Goal: Task Accomplishment & Management: Use online tool/utility

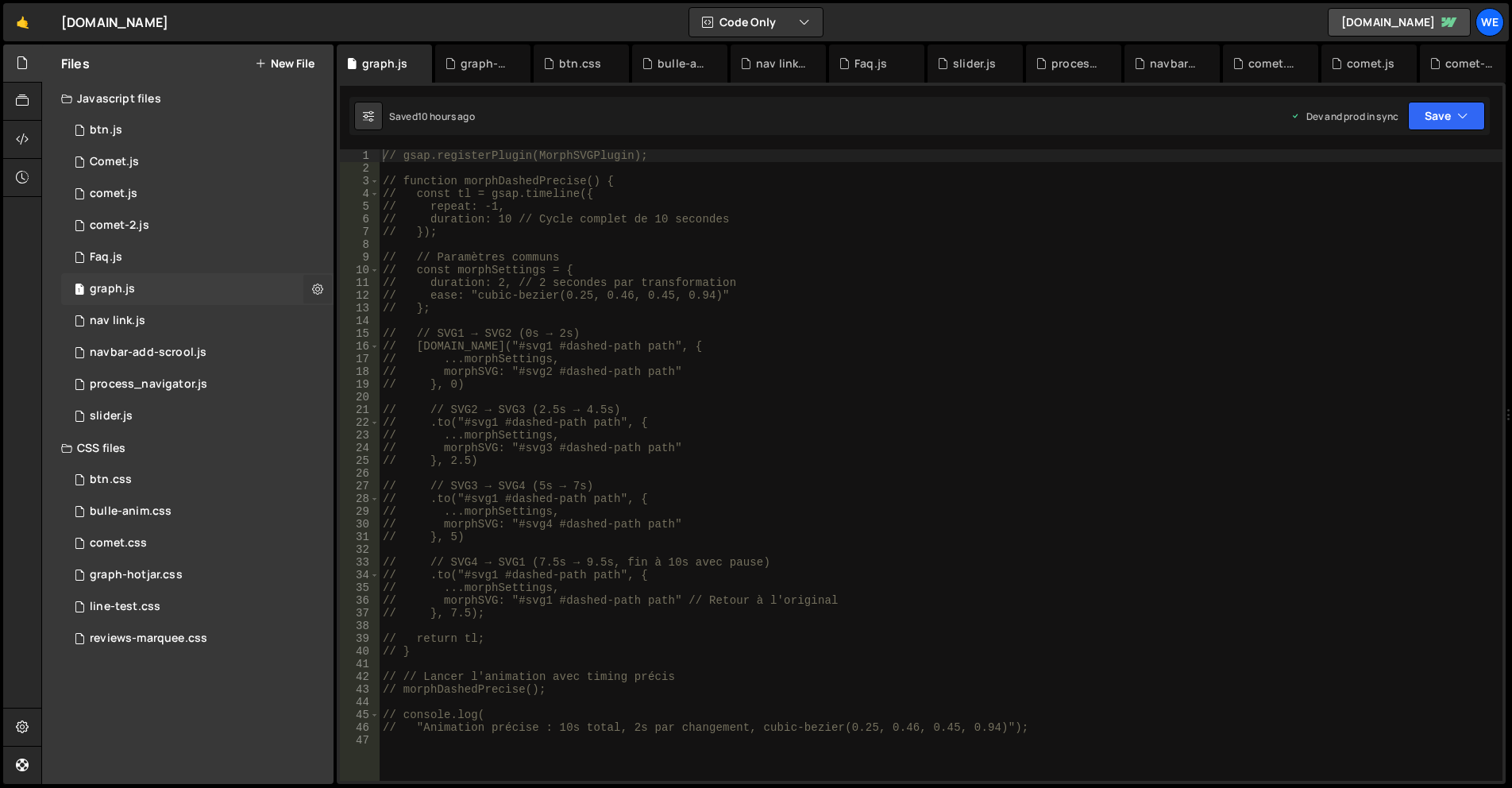
click at [309, 293] on button at bounding box center [318, 289] width 28 height 28
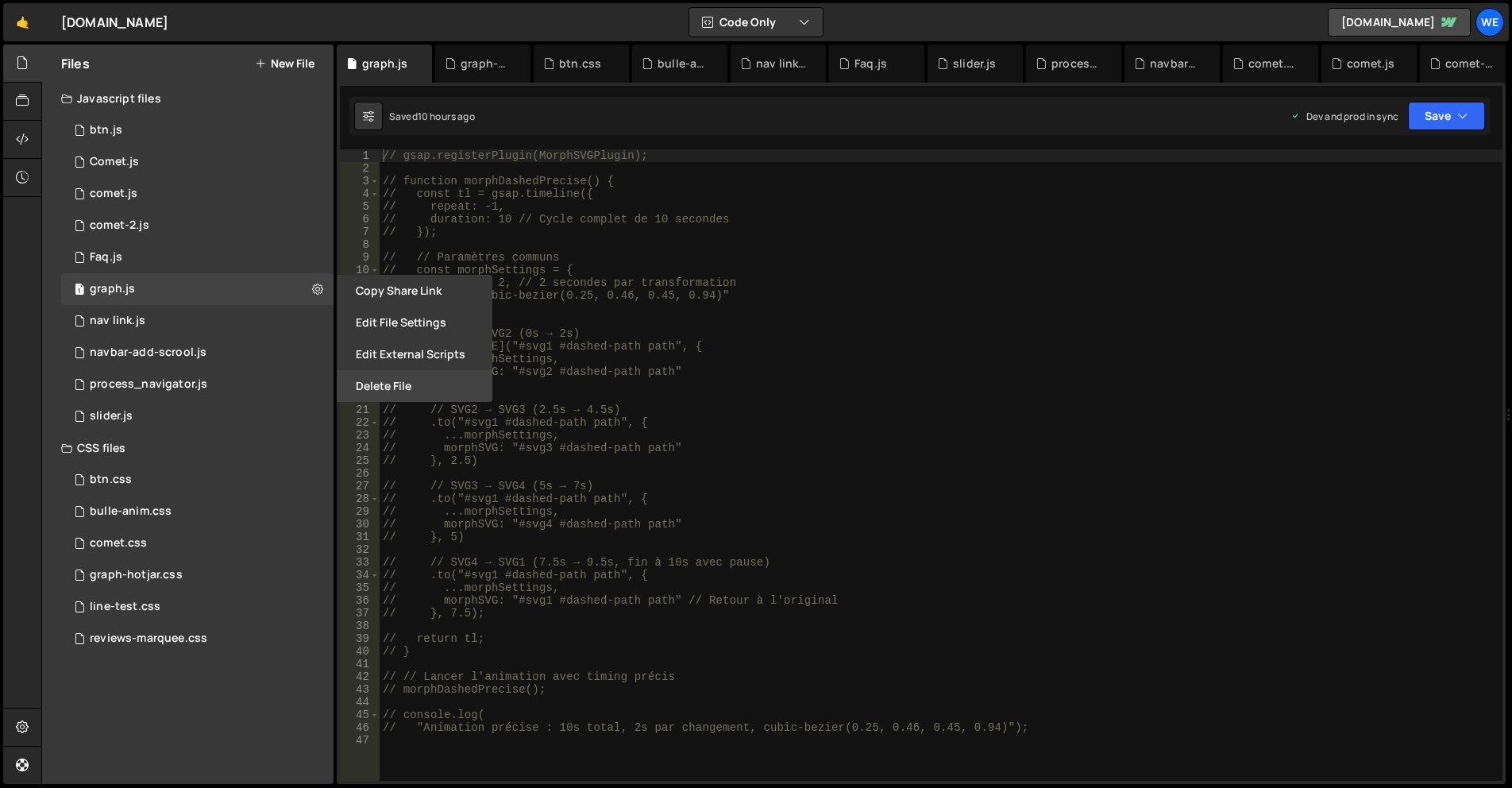
click at [383, 396] on button "Delete File" at bounding box center [414, 386] width 156 height 32
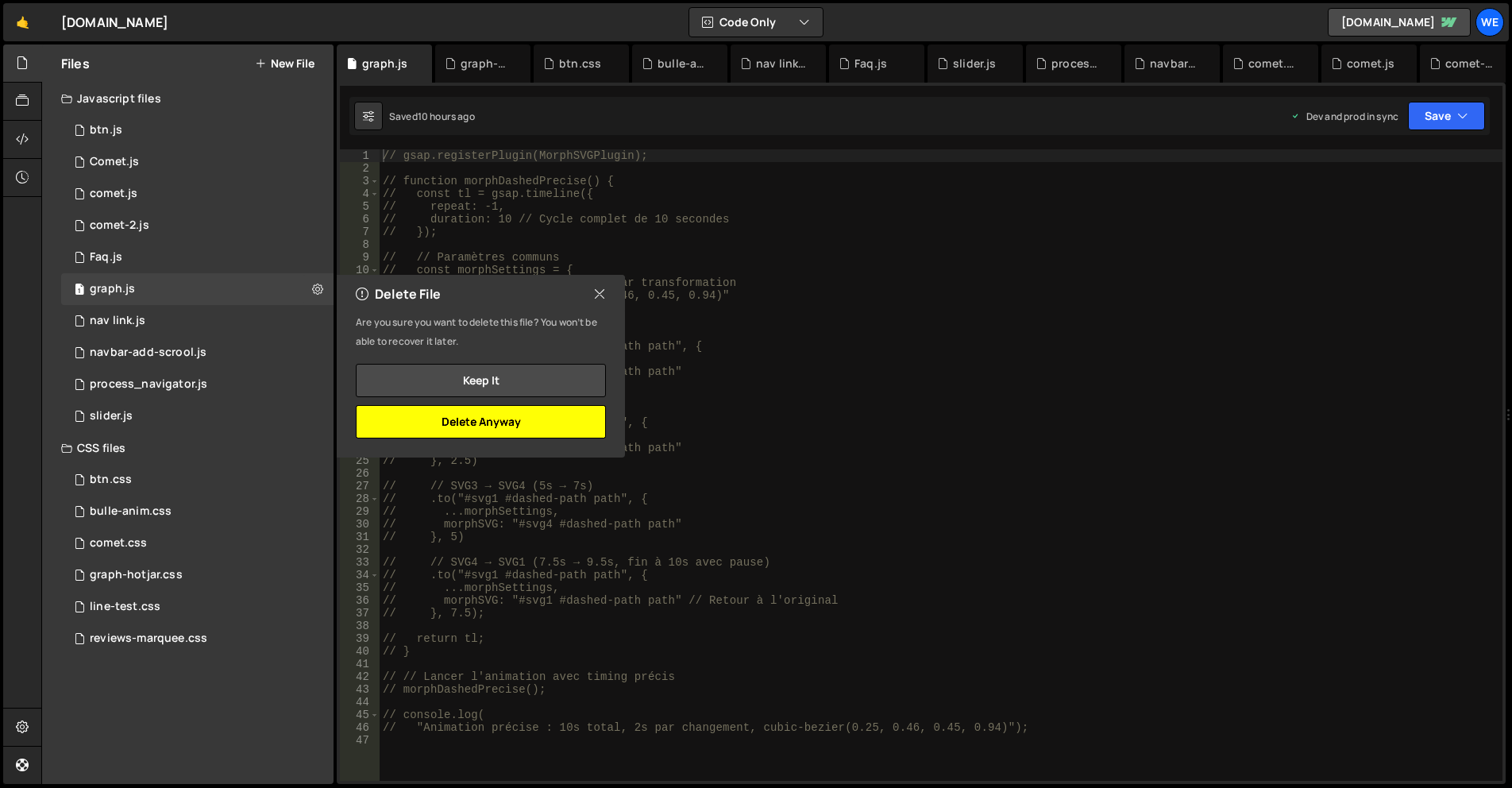
drag, startPoint x: 556, startPoint y: 421, endPoint x: 489, endPoint y: 407, distance: 68.4
click at [554, 421] on button "Delete Anyway" at bounding box center [481, 422] width 250 height 33
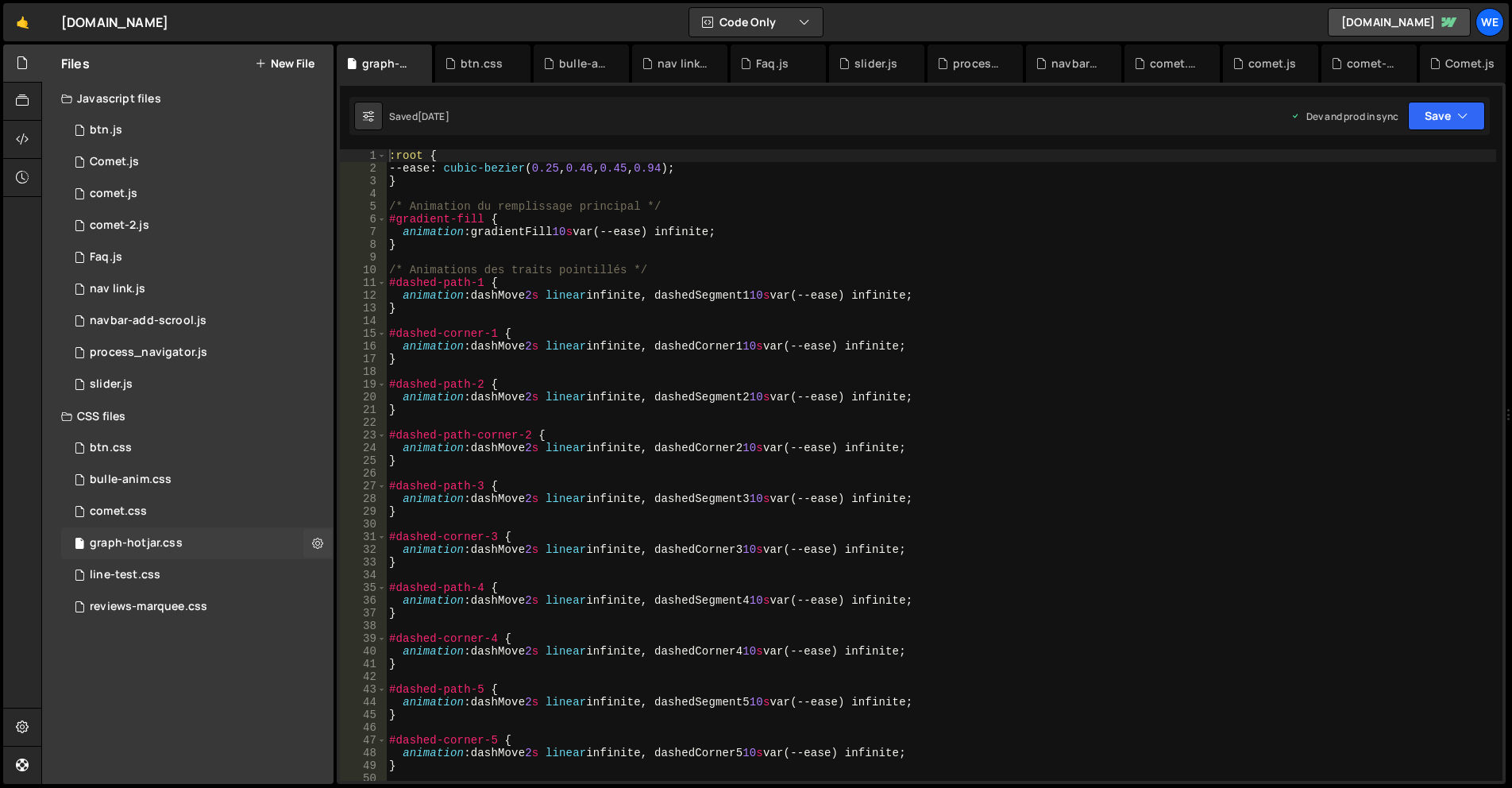
click at [146, 548] on div "graph-hotjar.css" at bounding box center [136, 543] width 93 height 14
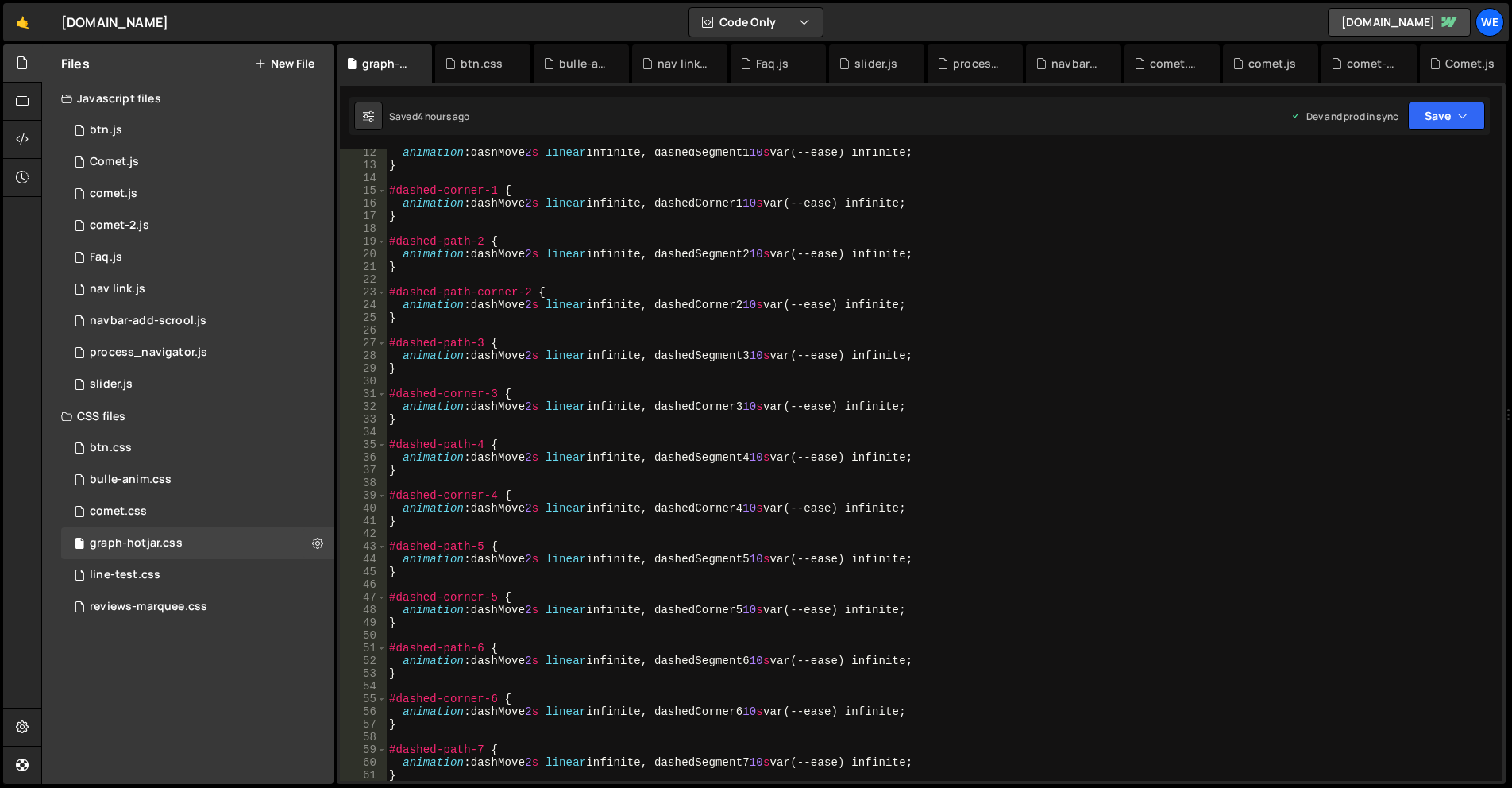
scroll to position [96, 0]
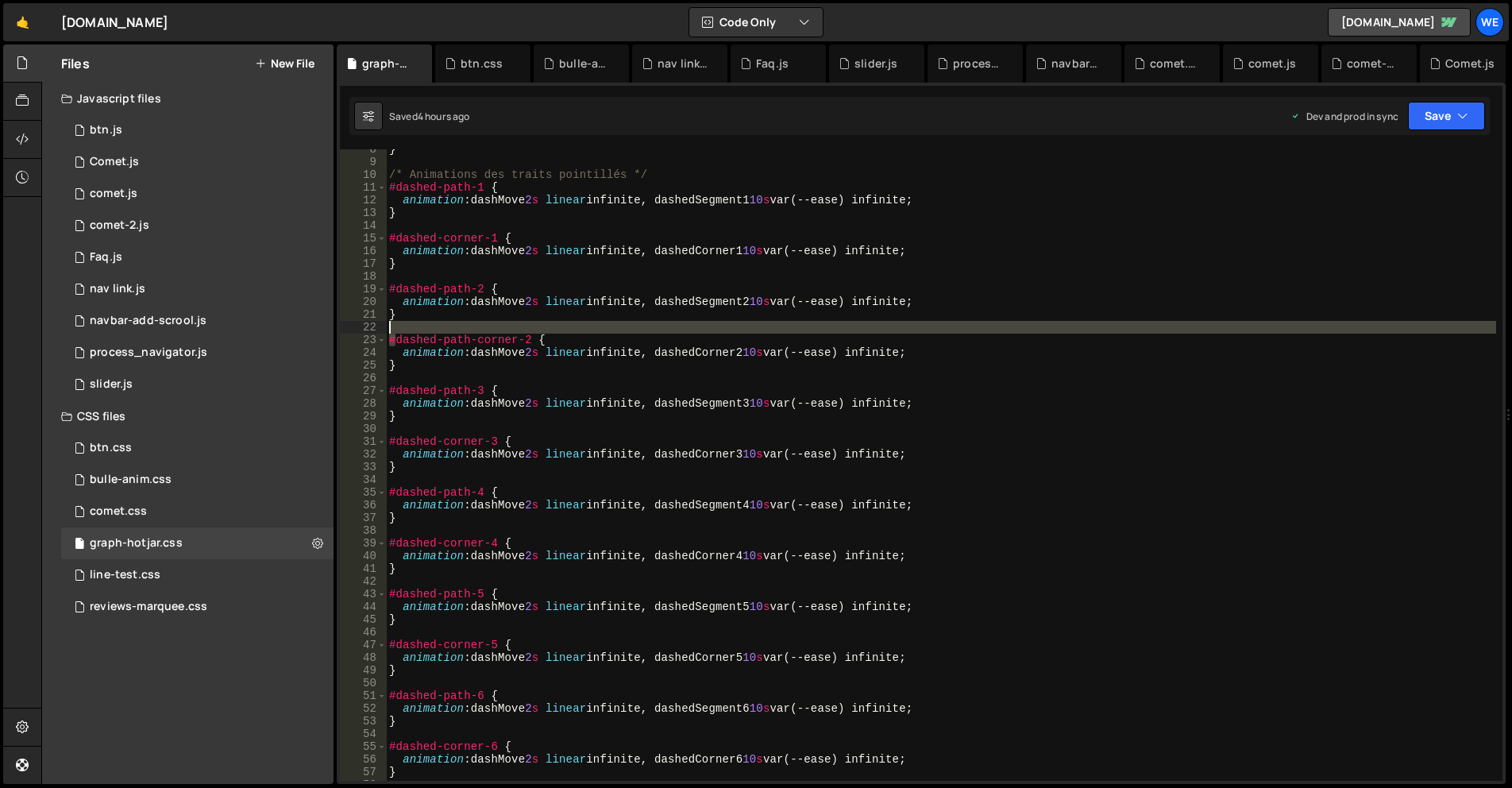
drag, startPoint x: 397, startPoint y: 338, endPoint x: 503, endPoint y: 333, distance: 106.1
click at [503, 333] on div "} /* Animations des traits pointillés */ #dashed-path-1 { animation : dashMove …" at bounding box center [941, 472] width 1110 height 657
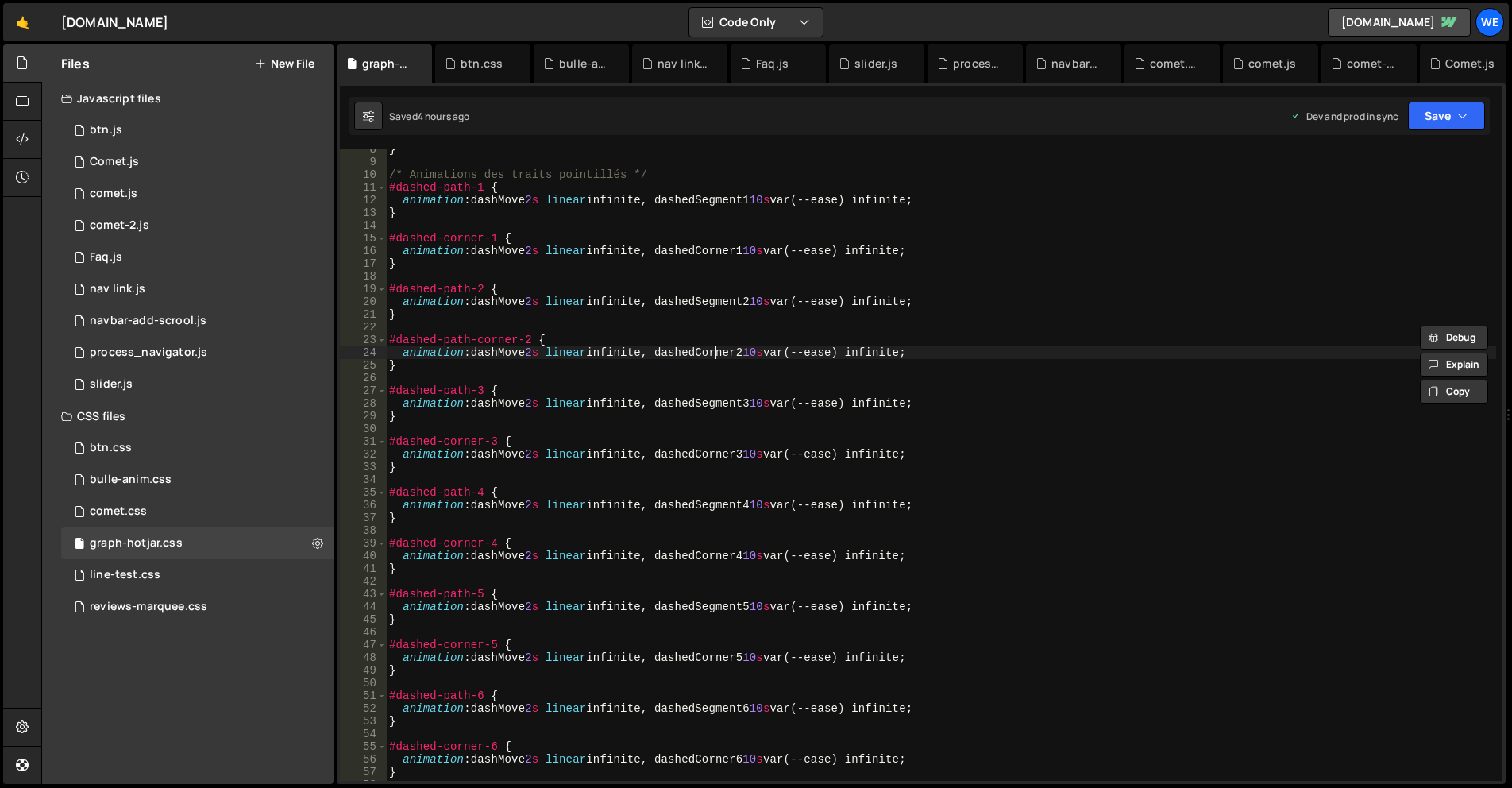
click at [712, 354] on div "} /* Animations des traits pointillés */ #dashed-path-1 { animation : dashMove …" at bounding box center [941, 472] width 1110 height 657
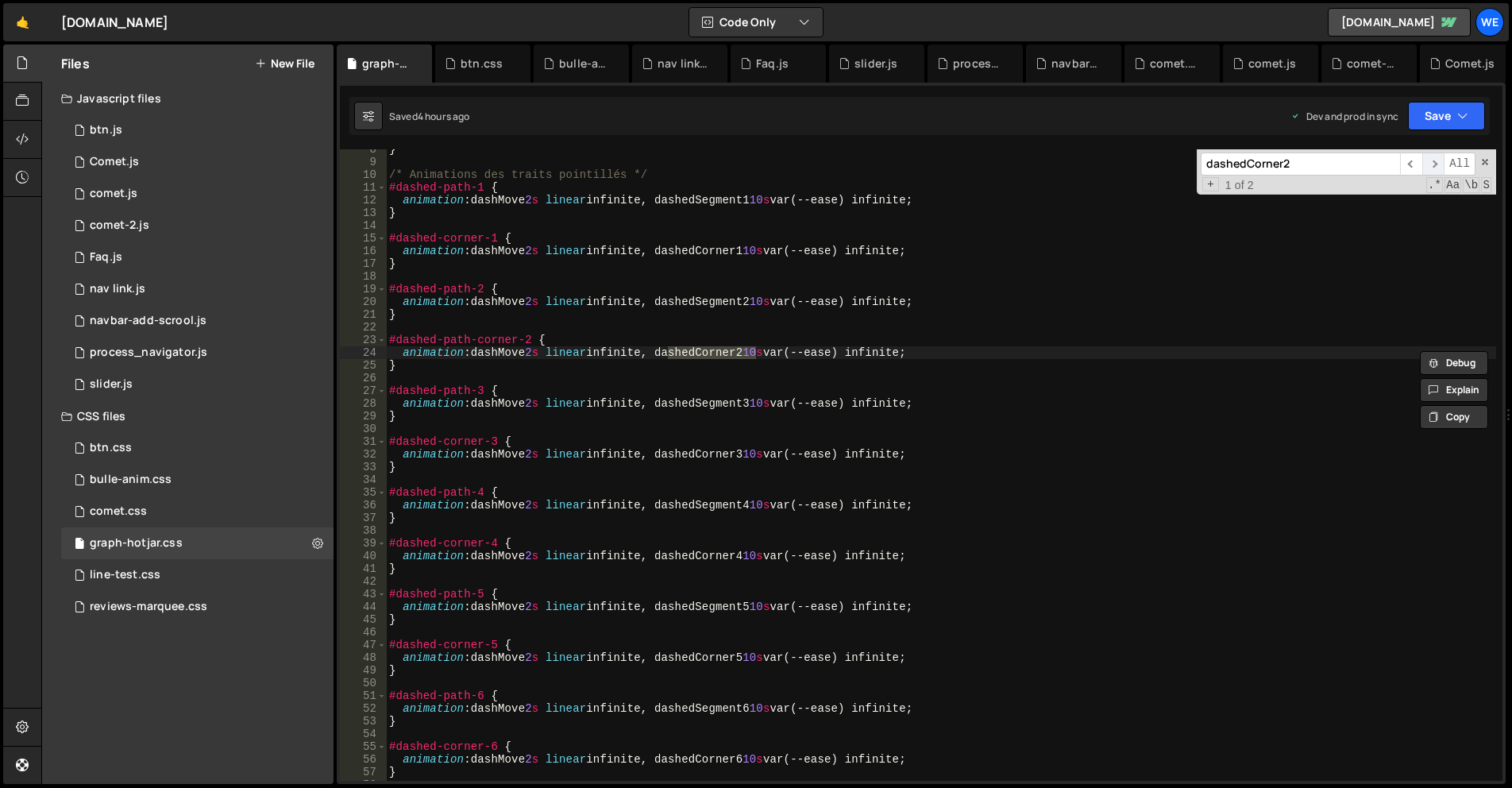
click at [1440, 166] on span "​" at bounding box center [1433, 164] width 22 height 23
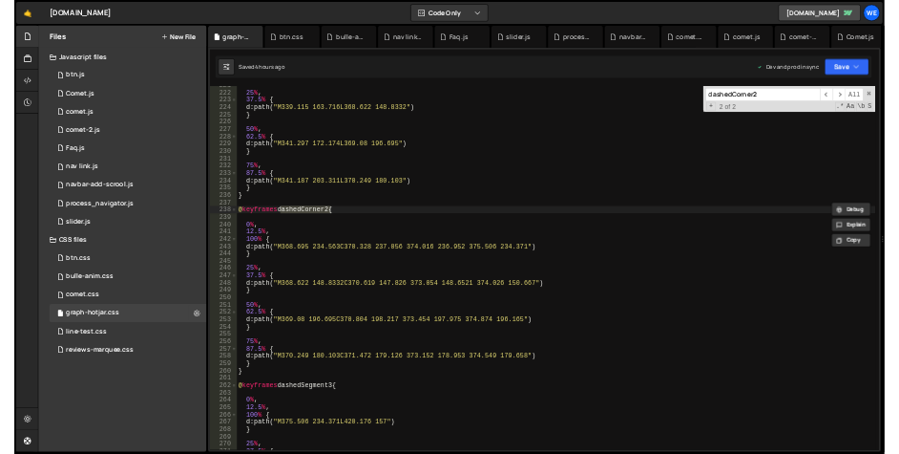
scroll to position [3555, 0]
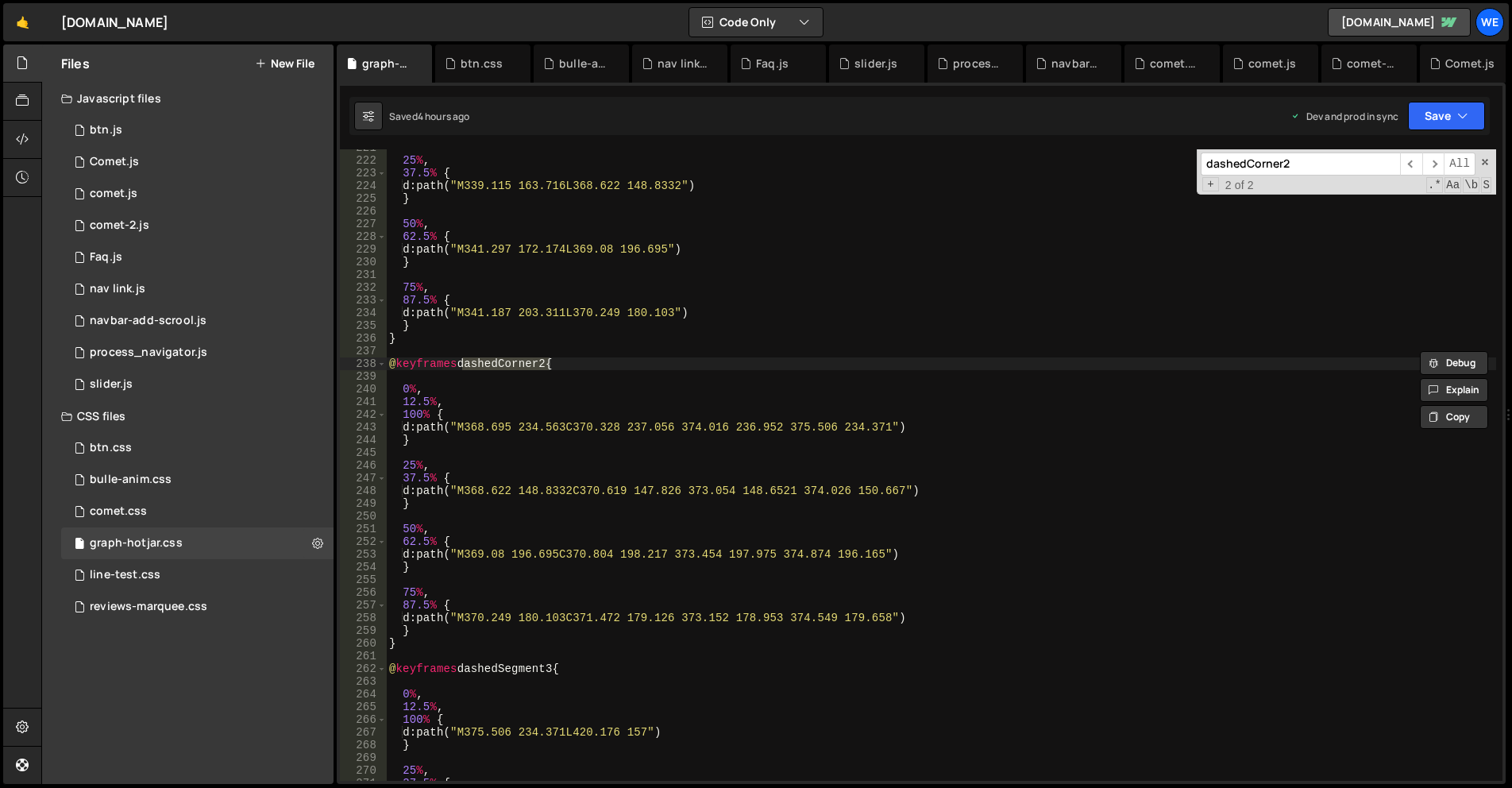
click at [858, 358] on div "25 % , 37.5 % { d : path( " M339.115 163.716L368.622 148.8332 " ) } 50 % , 62.5…" at bounding box center [941, 470] width 1110 height 657
drag, startPoint x: 1487, startPoint y: 158, endPoint x: 1224, endPoint y: 166, distance: 263.1
click at [1487, 157] on span at bounding box center [1485, 161] width 11 height 11
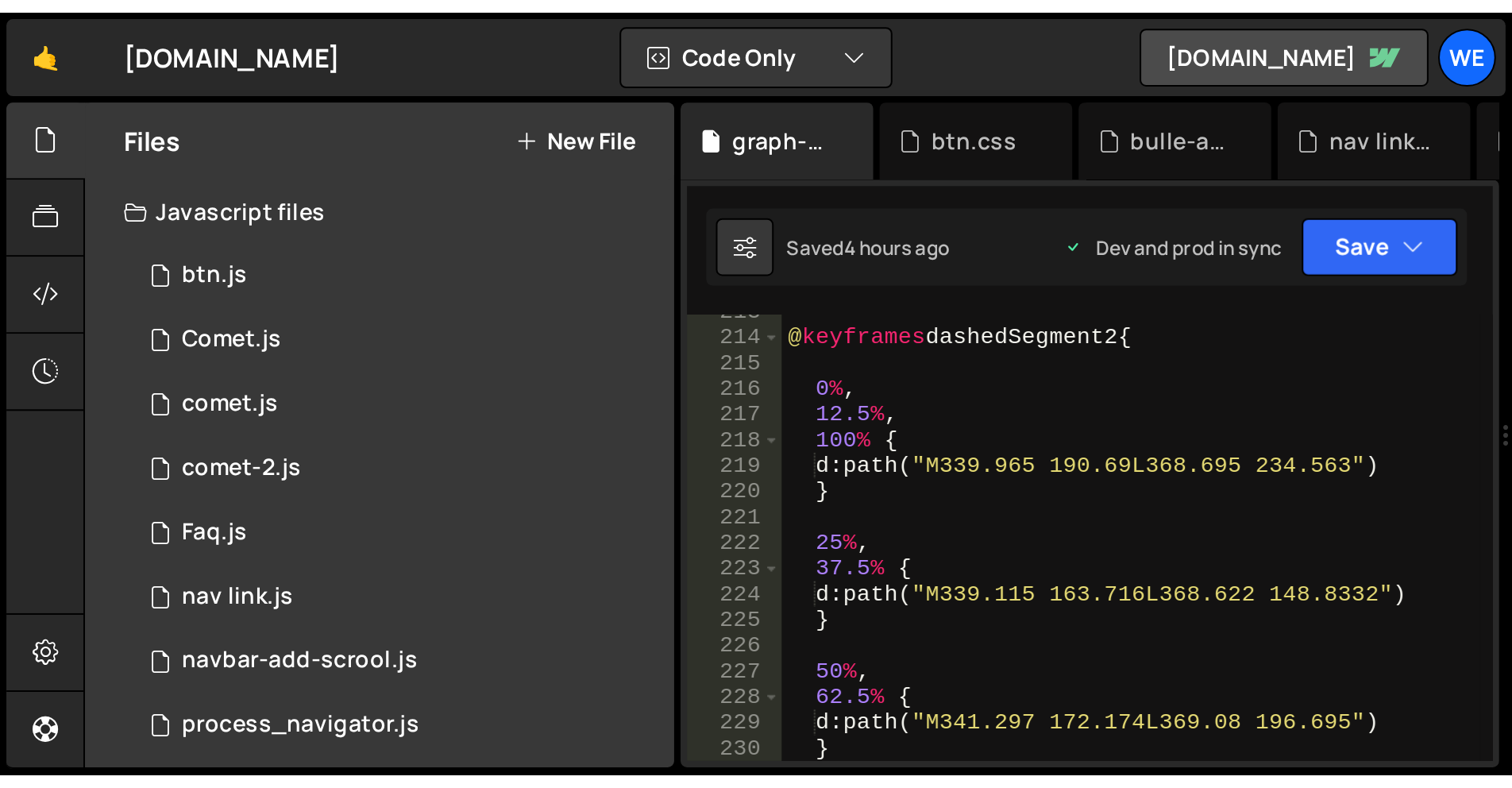
scroll to position [2856, 0]
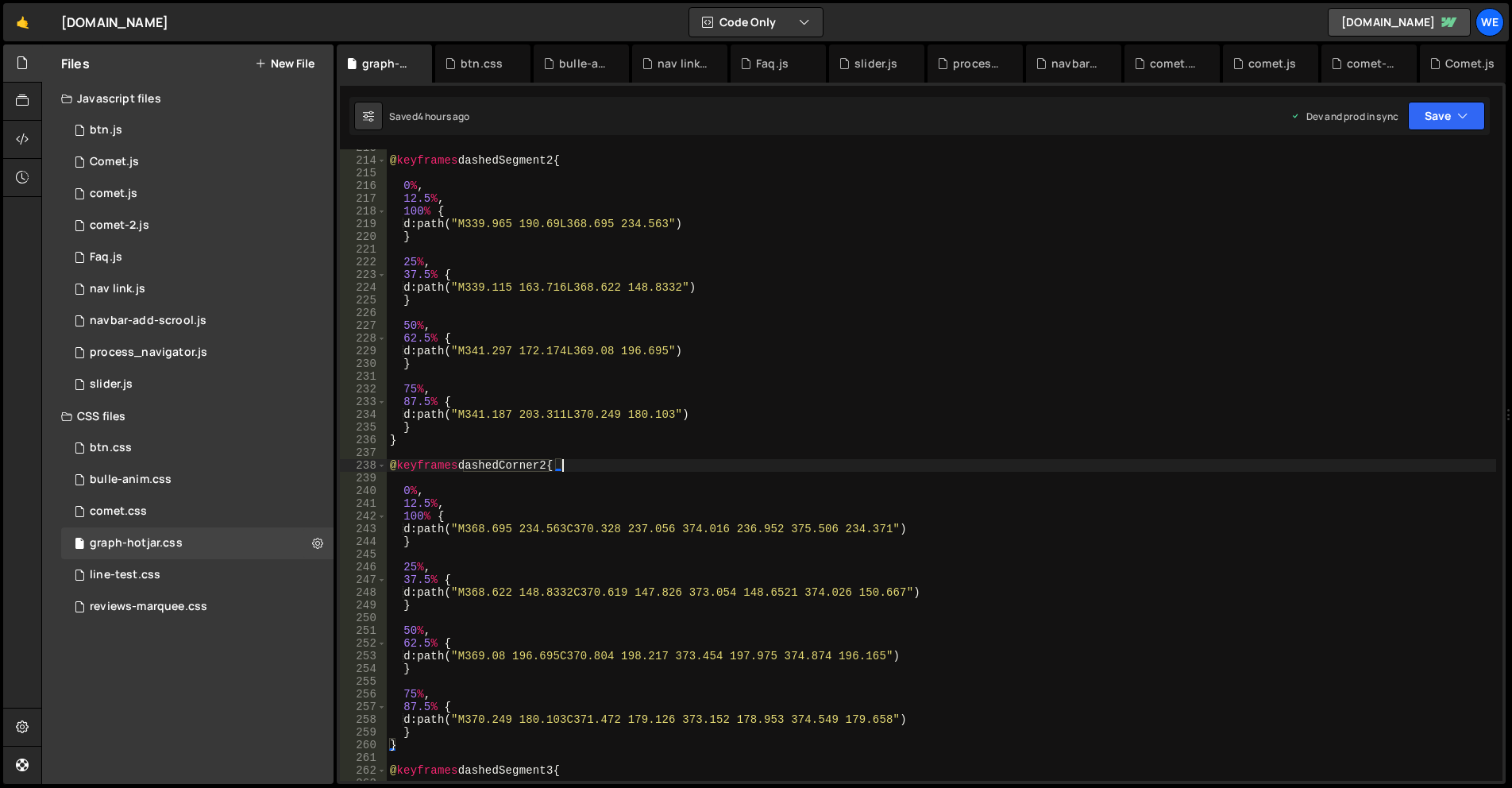
click at [811, 442] on div "@ keyframes dashedSegment2 { 0 % , 12.5 % , 100 % { d : path( " M339.965 190.69…" at bounding box center [941, 470] width 1109 height 657
type textarea "}"
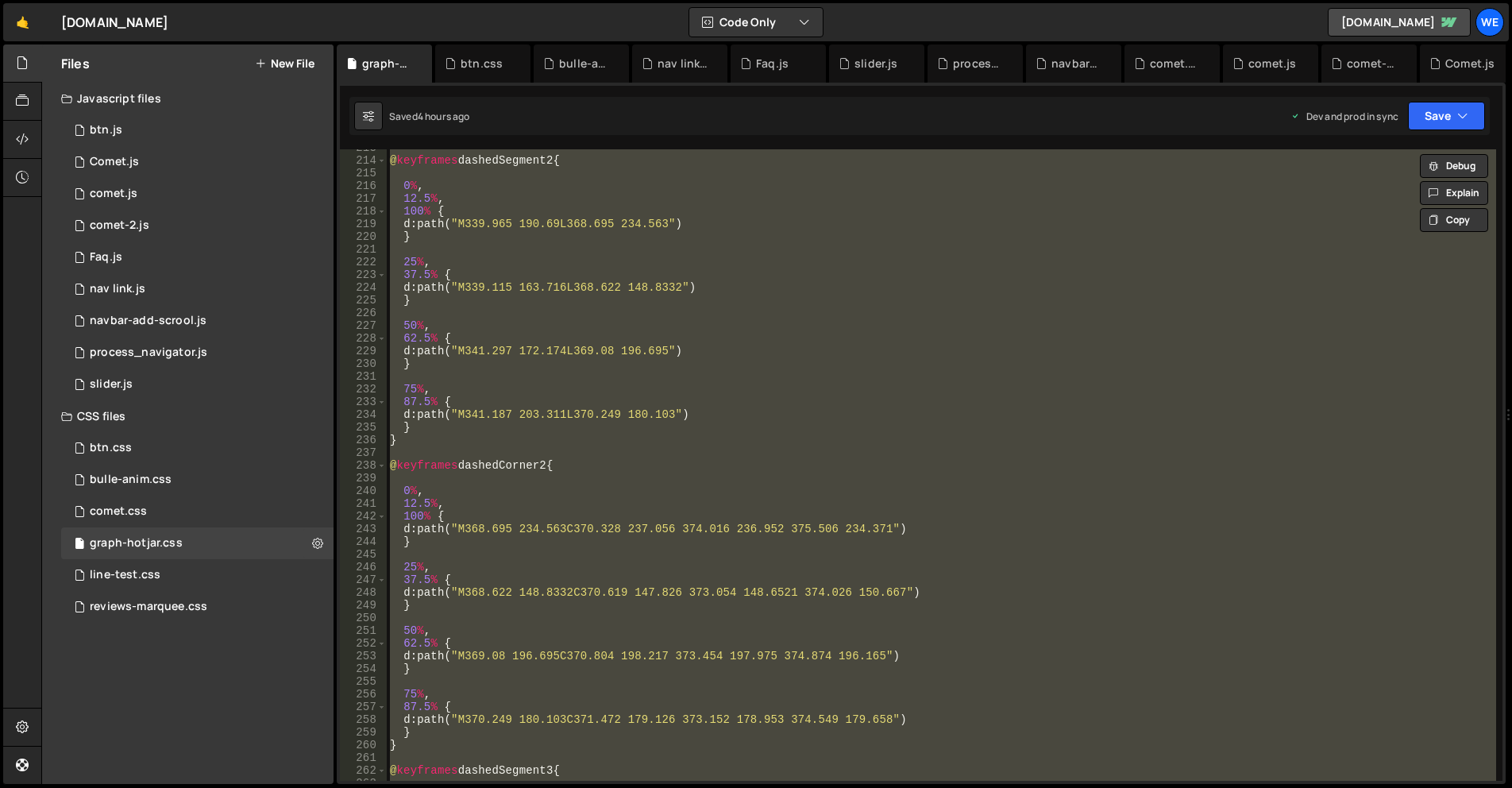
paste textarea
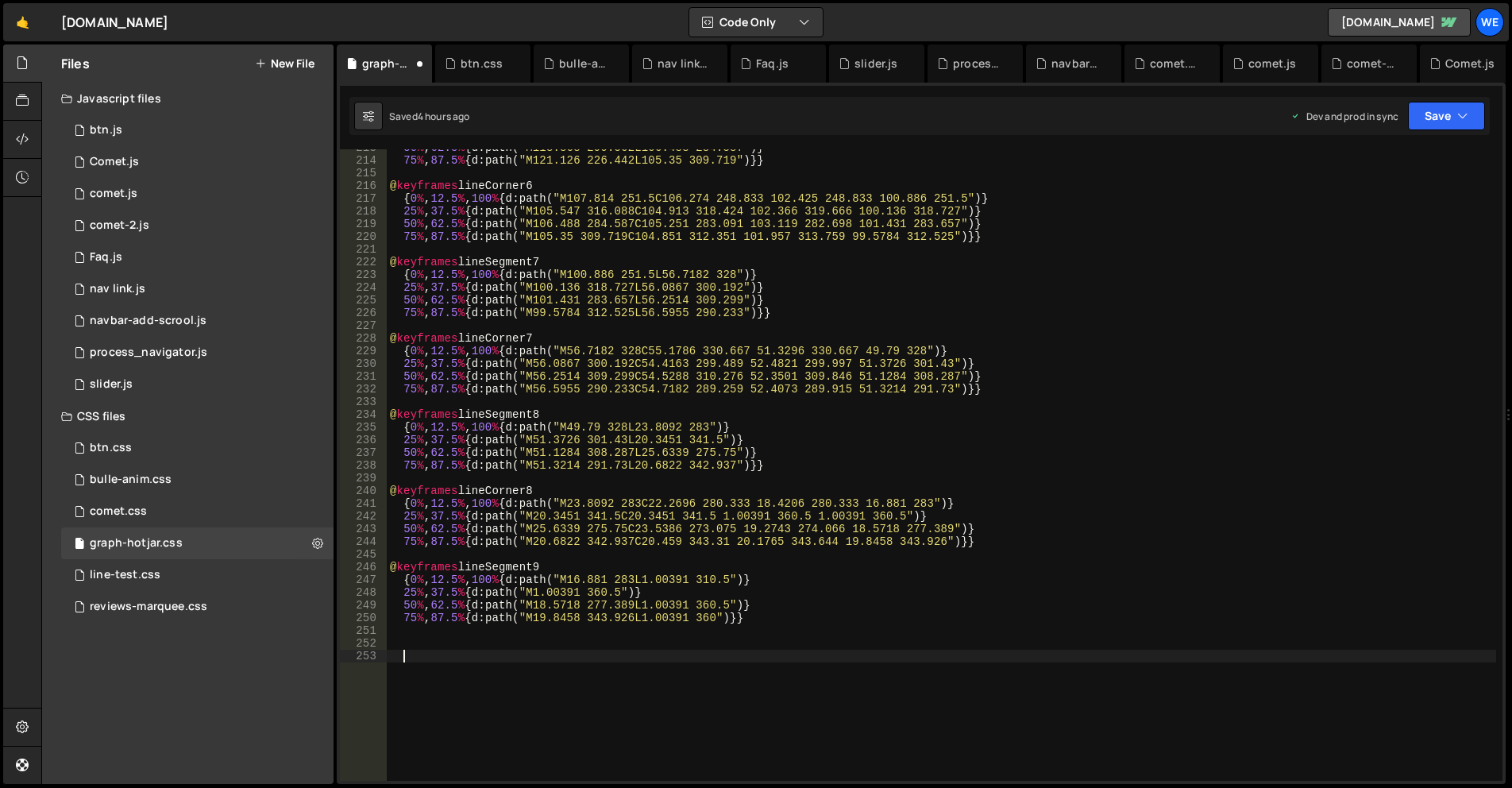
type textarea "d: path("M369.08 196.695C370.804 198.217 373.454 197.975 374.874 196.165")"
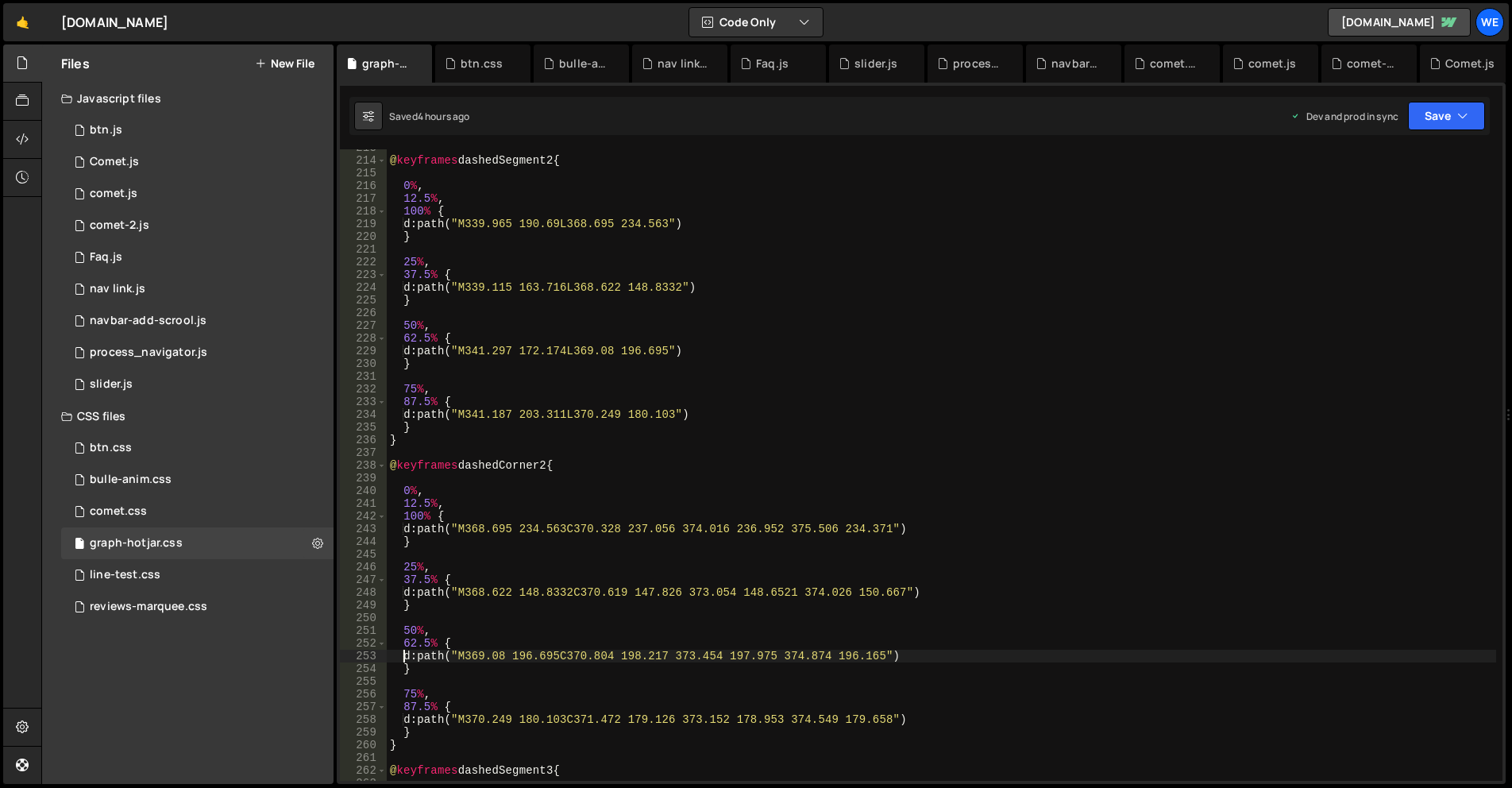
click at [968, 447] on div "@ keyframes dashedSegment2 { 0 % , 12.5 % , 100 % { d : path( " M339.965 190.69…" at bounding box center [941, 470] width 1109 height 657
type textarea "}"
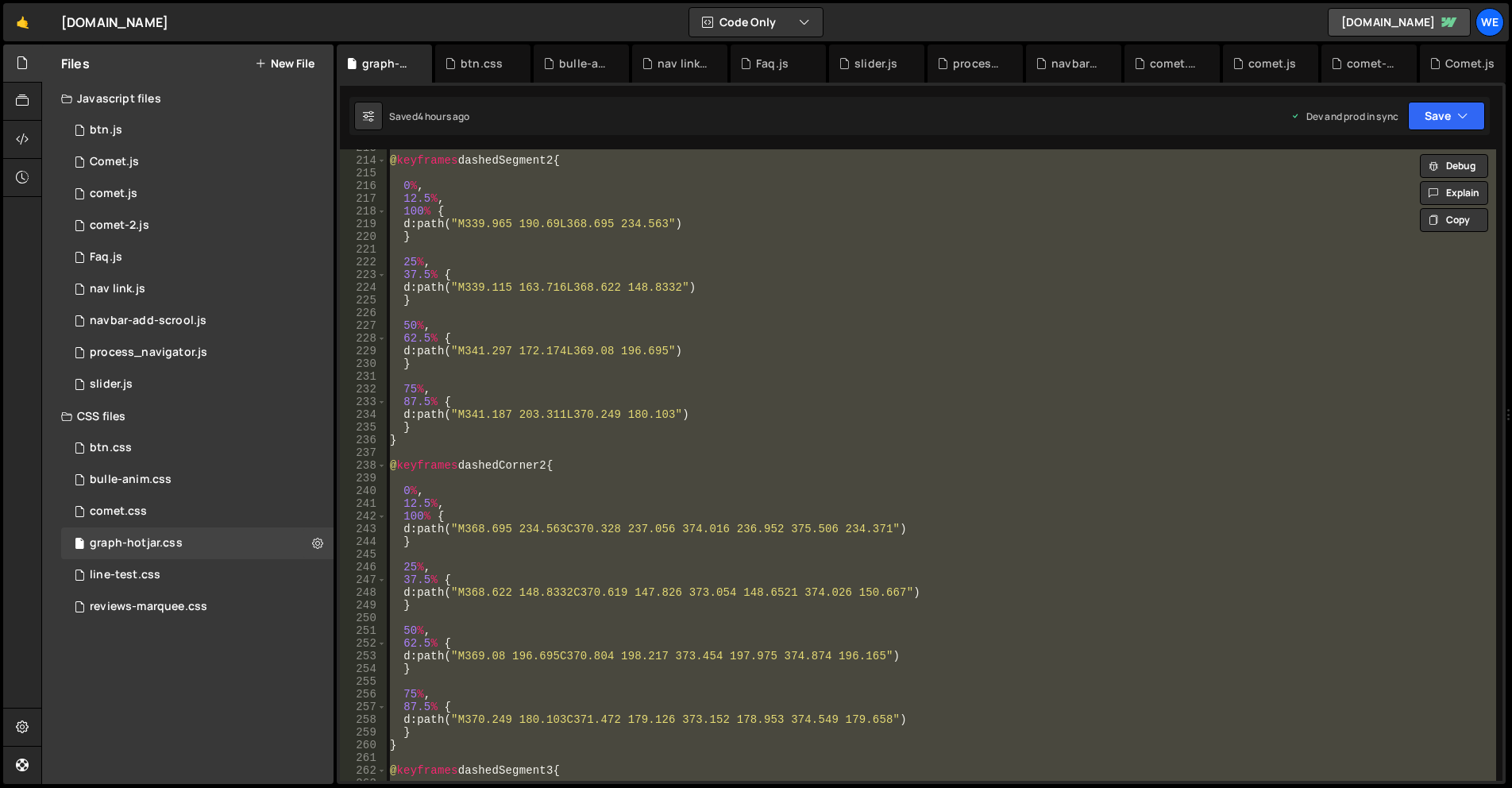
paste textarea
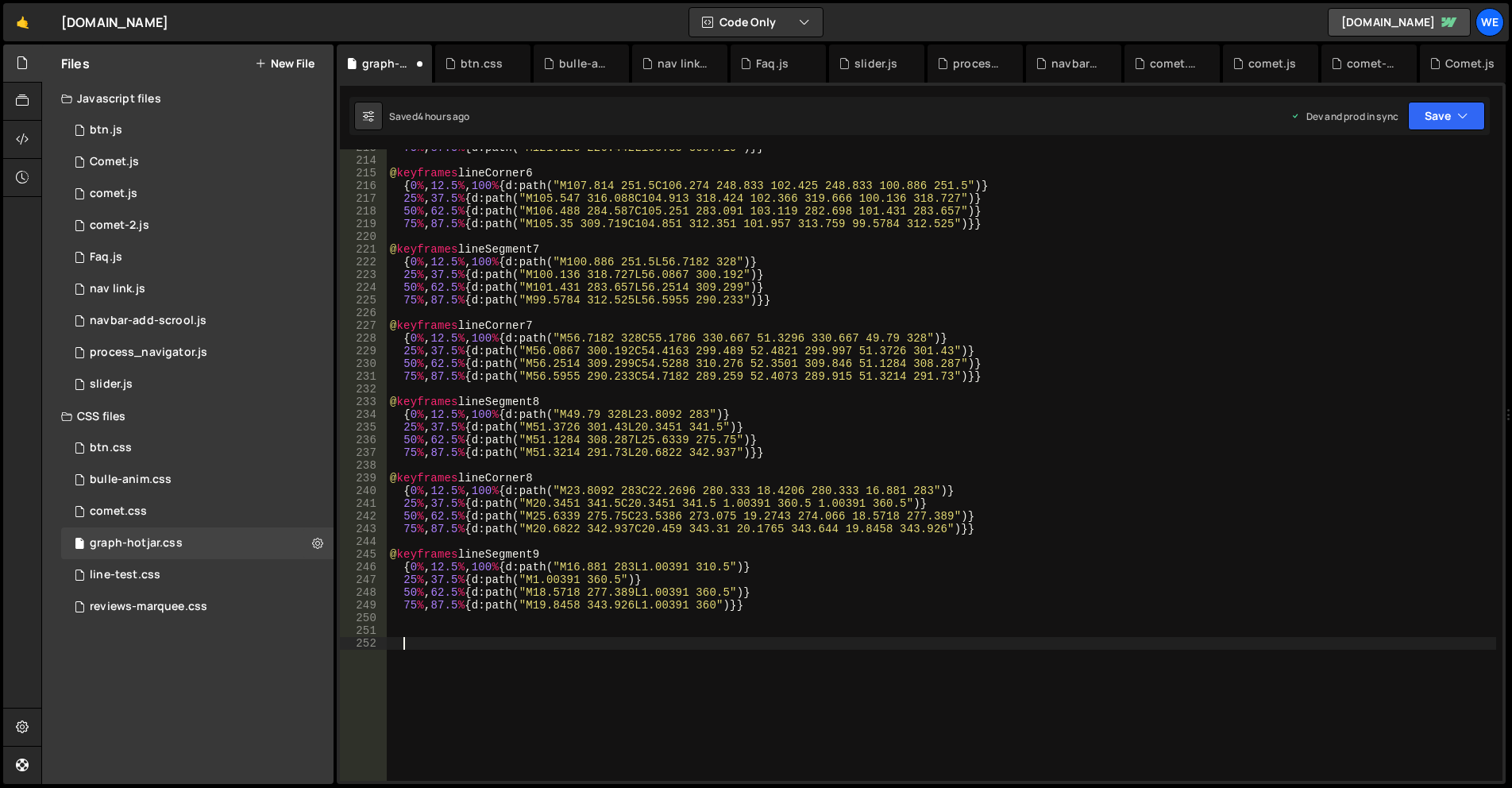
type textarea "62.5% {"
